Goal: Use online tool/utility: Utilize a website feature to perform a specific function

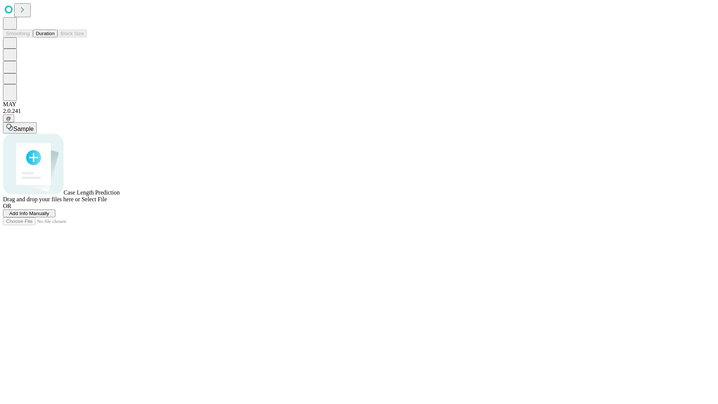
click at [55, 37] on button "Duration" at bounding box center [45, 34] width 25 height 8
click at [107, 202] on span "Select File" at bounding box center [93, 199] width 25 height 6
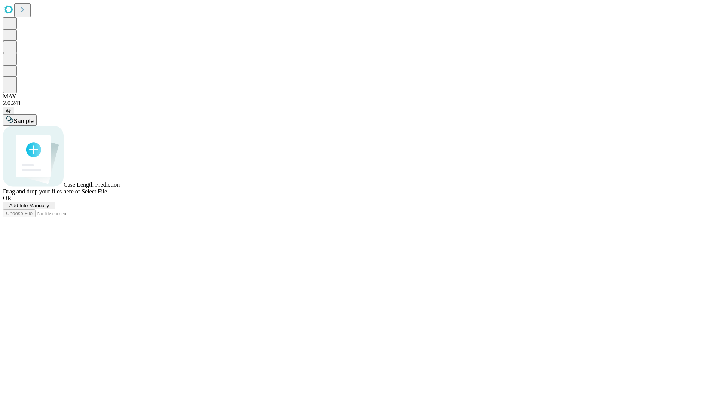
click at [107, 194] on span "Select File" at bounding box center [93, 191] width 25 height 6
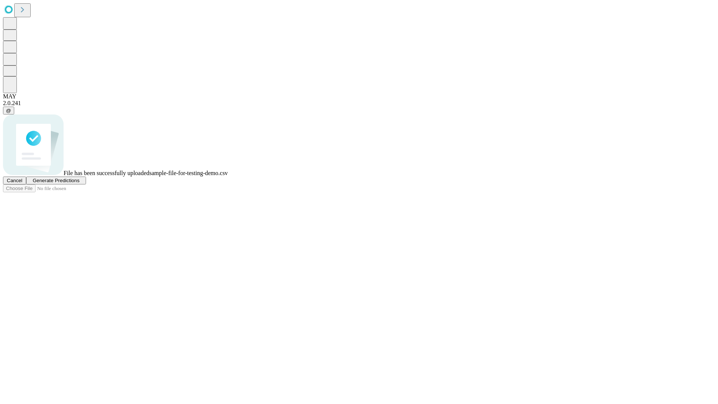
click at [79, 183] on span "Generate Predictions" at bounding box center [56, 181] width 47 height 6
